Goal: Ask a question

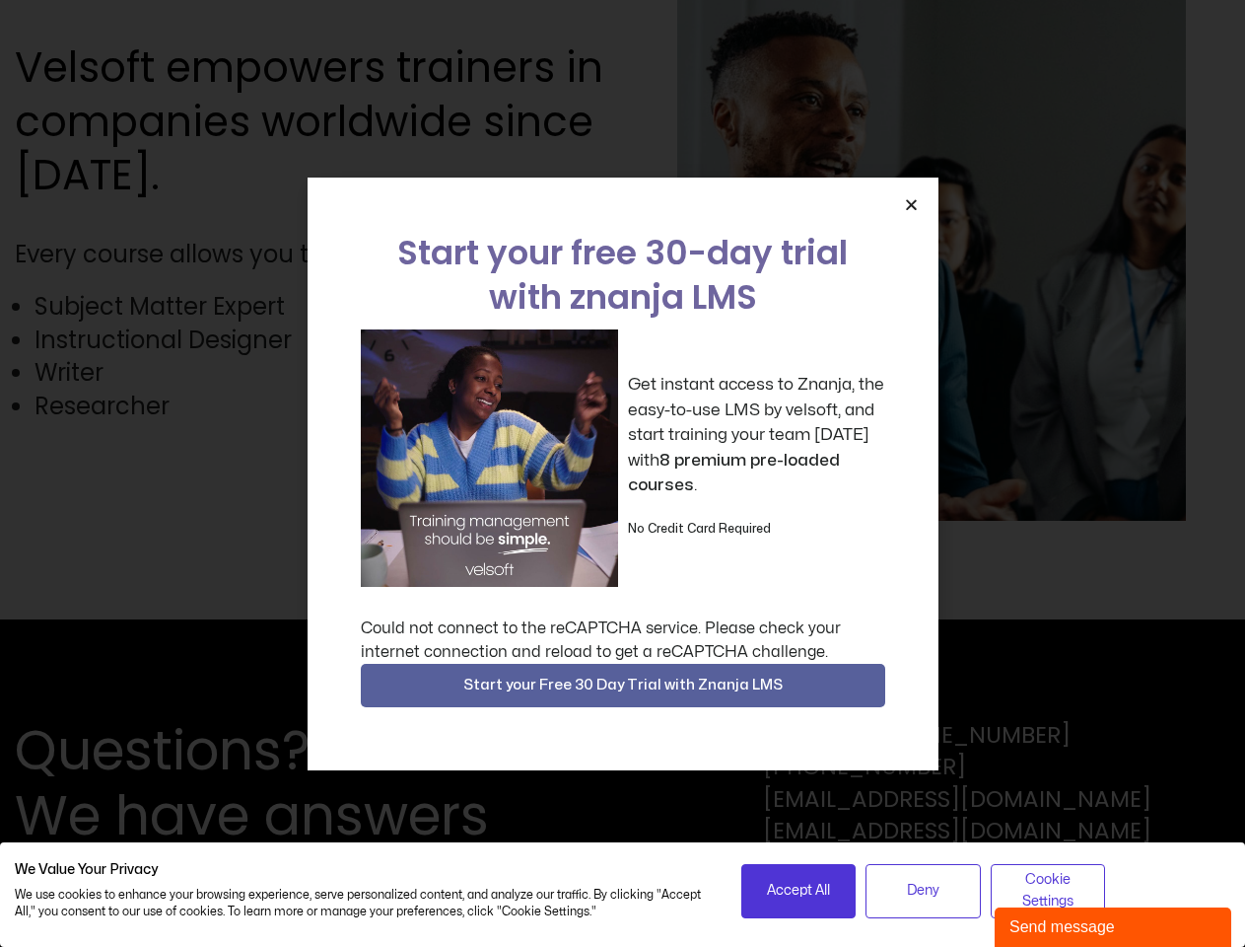
click at [622, 473] on div "Get instant access to Znanja, the easy-to-use LMS by velsoft, and start trainin…" at bounding box center [623, 457] width 525 height 257
click at [911, 204] on icon "Close" at bounding box center [911, 204] width 15 height 15
click at [623, 685] on div "Questions? We have answers Toll Free: [PHONE_NUMBER] [PHONE_NUMBER] [EMAIL_ADDR…" at bounding box center [622, 782] width 1245 height 327
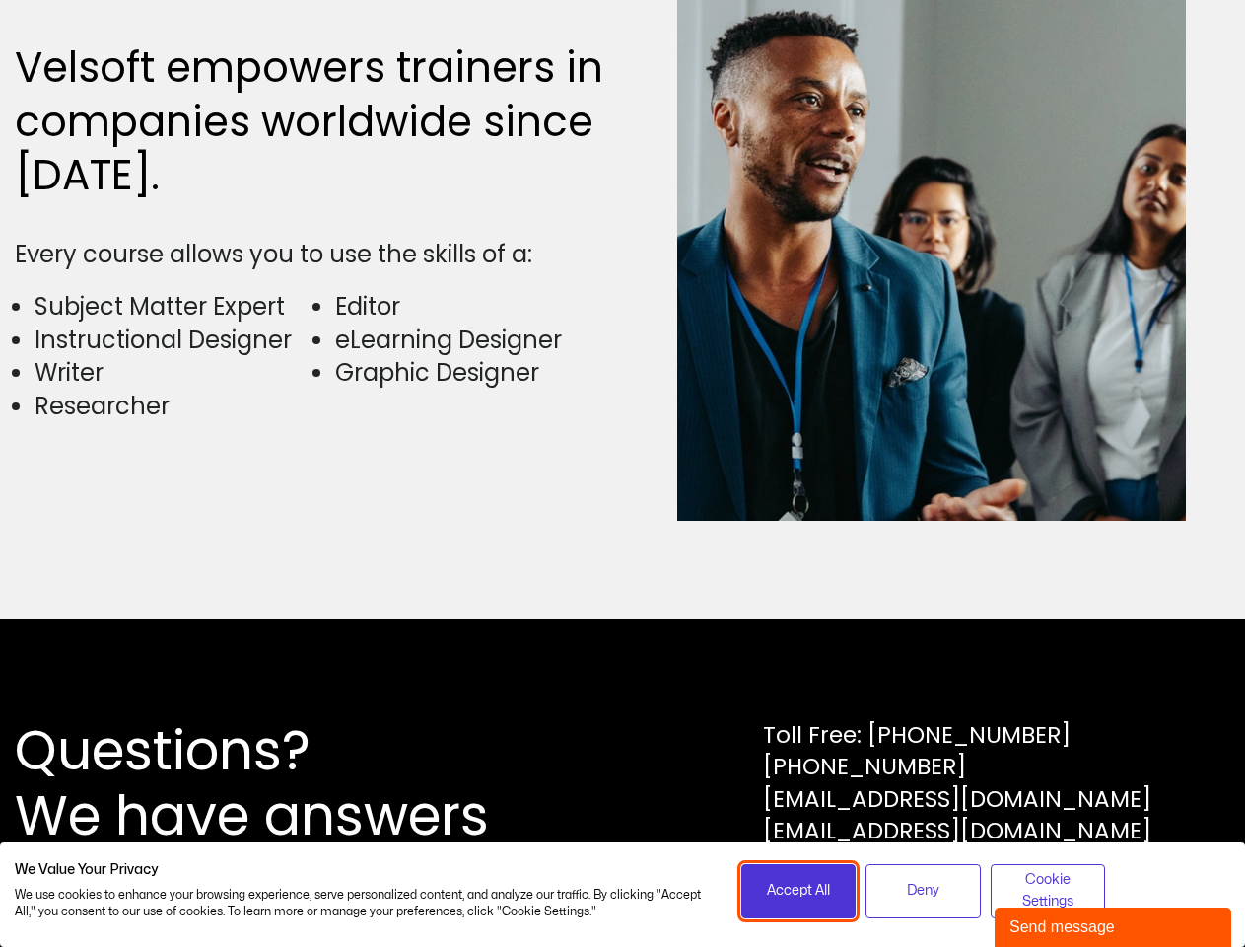
click at [799, 890] on span "Accept All" at bounding box center [798, 891] width 63 height 22
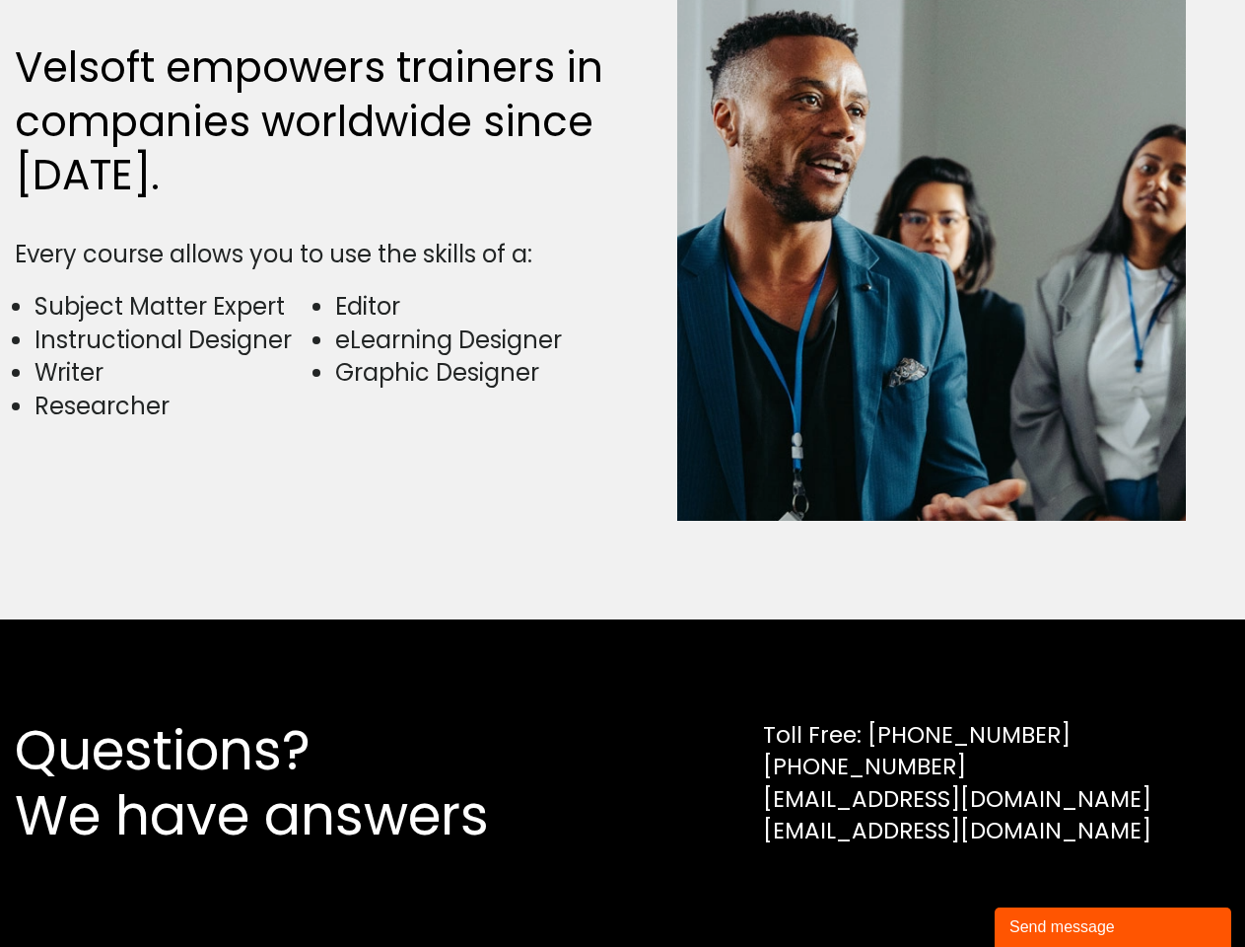
click at [923, 890] on div "Questions? We have answers Toll Free: [PHONE_NUMBER] [PHONE_NUMBER] [EMAIL_ADDR…" at bounding box center [622, 782] width 1245 height 327
click at [1048, 890] on div "Questions? We have answers Toll Free: [PHONE_NUMBER] [PHONE_NUMBER] [EMAIL_ADDR…" at bounding box center [622, 782] width 1245 height 327
click at [1113, 927] on div "Send message" at bounding box center [1113, 927] width 207 height 24
